Goal: Consume media (video, audio)

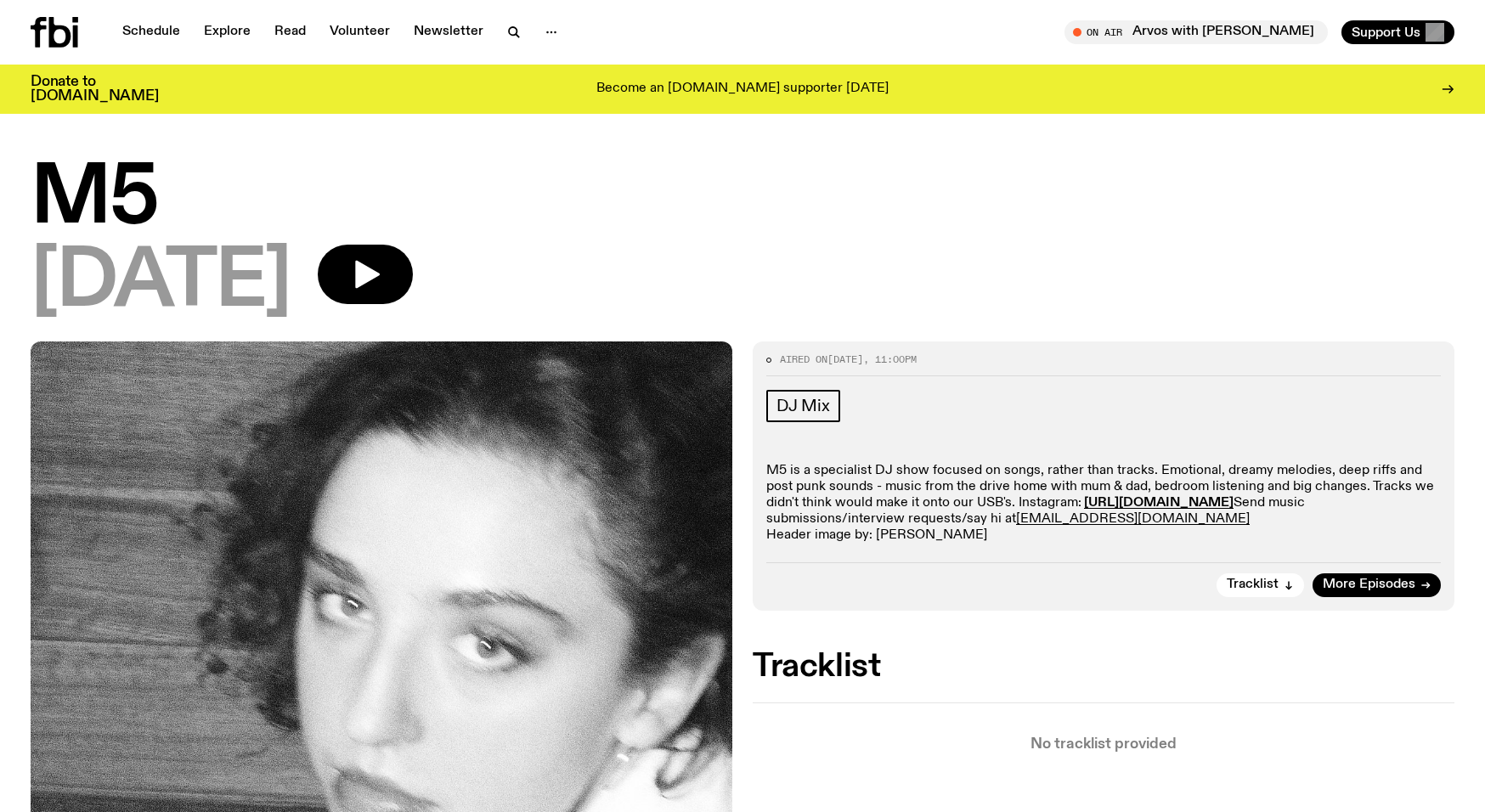
click at [64, 36] on icon at bounding box center [54, 32] width 48 height 30
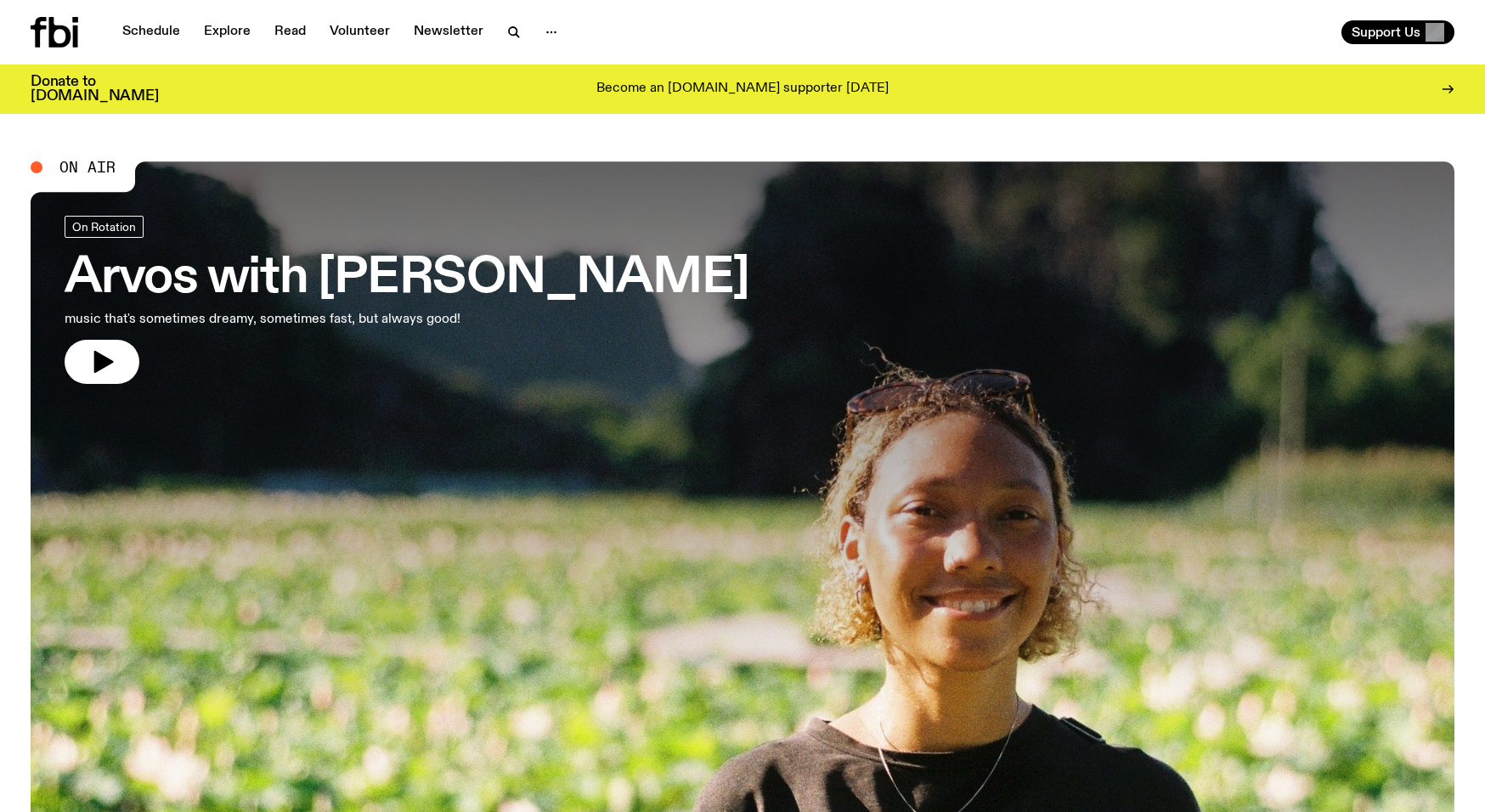
click at [1094, 164] on div at bounding box center [742, 428] width 1424 height 534
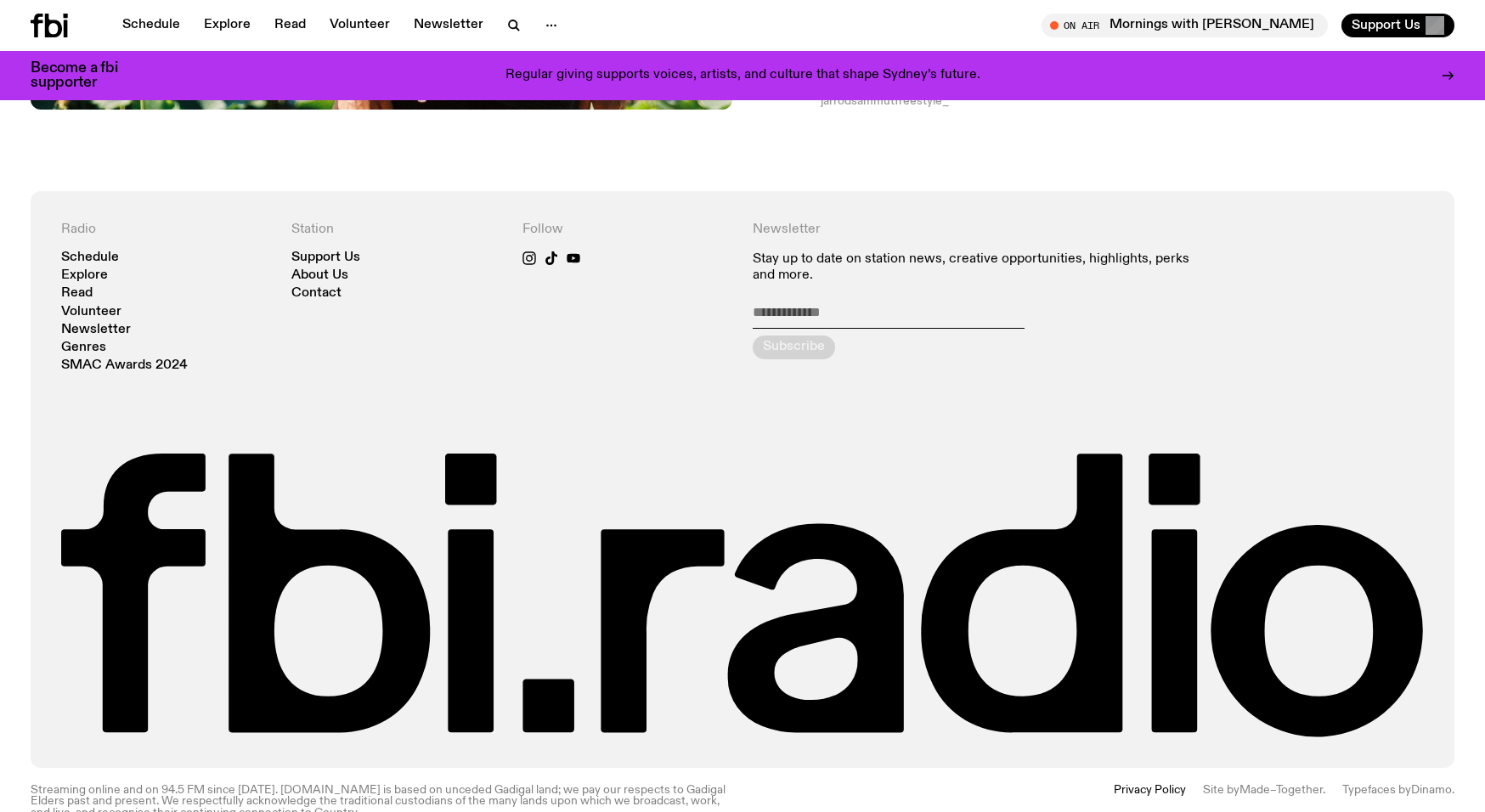
scroll to position [2813, 0]
